Goal: Find specific page/section: Find specific page/section

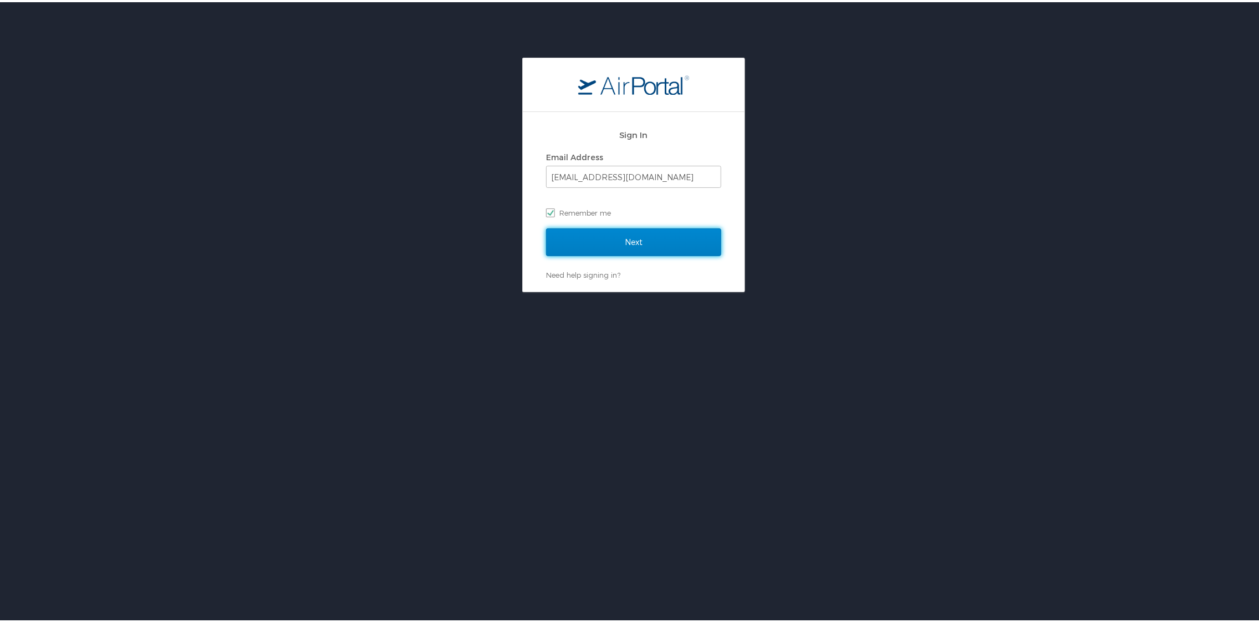
click at [642, 242] on input "Next" at bounding box center [633, 240] width 175 height 28
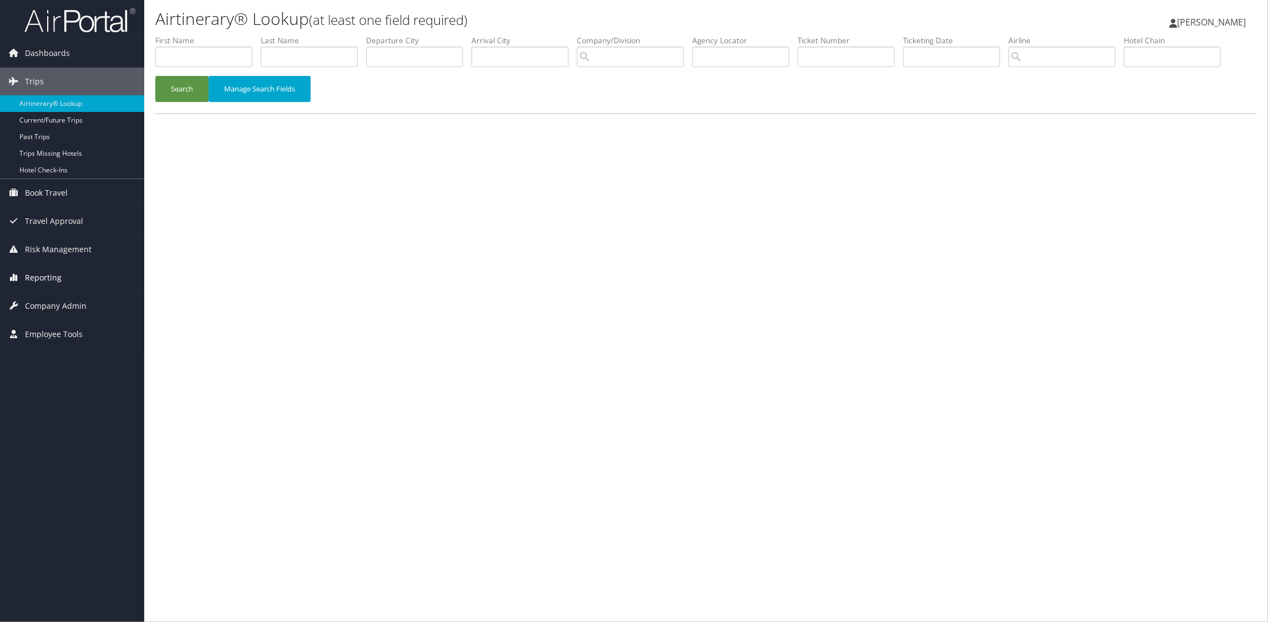
click at [49, 270] on span "Reporting" at bounding box center [43, 278] width 37 height 28
click at [32, 367] on link "Domo" at bounding box center [72, 366] width 144 height 17
